Goal: Entertainment & Leisure: Browse casually

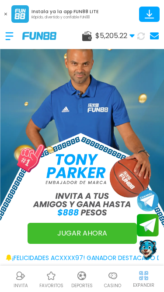
click at [105, 271] on div "Casino" at bounding box center [113, 280] width 31 height 20
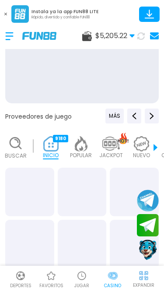
click at [6, 14] on use at bounding box center [5, 14] width 3 height 3
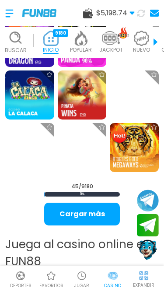
scroll to position [840, 0]
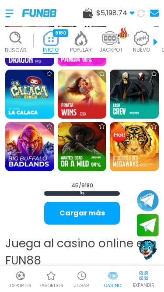
click at [68, 209] on button "Cargar más" at bounding box center [82, 213] width 76 height 23
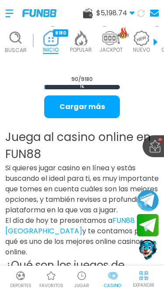
scroll to position [1671, 0]
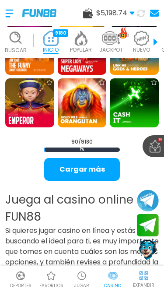
click at [95, 170] on button "Cargar más" at bounding box center [82, 169] width 76 height 23
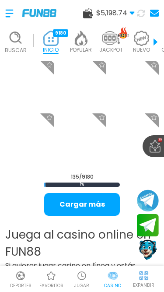
scroll to position [2428, 0]
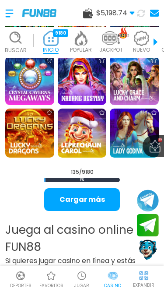
click at [98, 203] on button "Cargar más" at bounding box center [82, 200] width 76 height 23
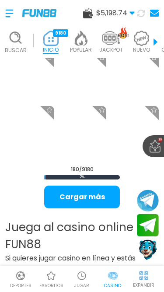
scroll to position [3217, 0]
